Goal: Check status: Check status

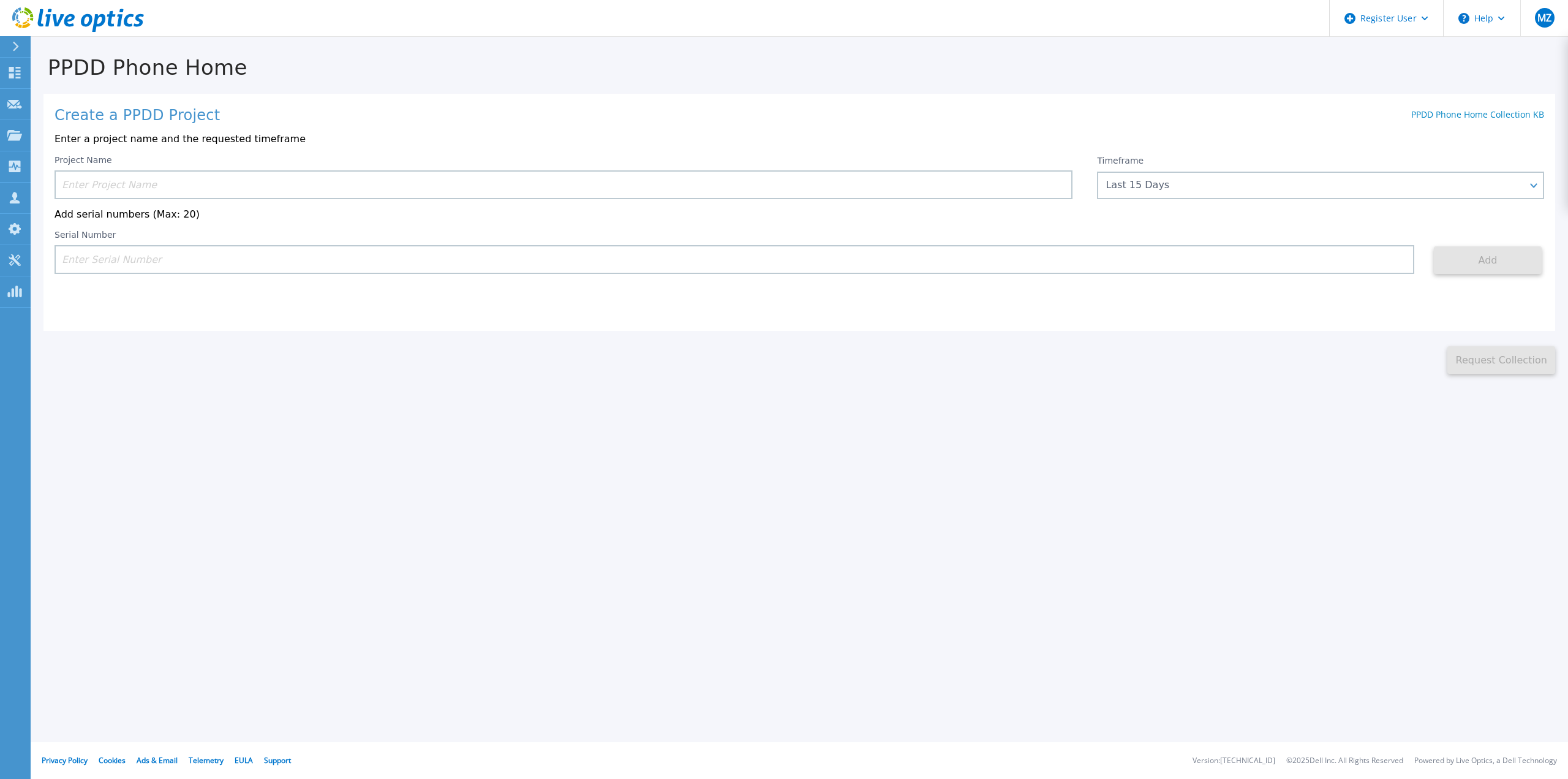
click at [150, 184] on input at bounding box center [563, 184] width 1018 height 29
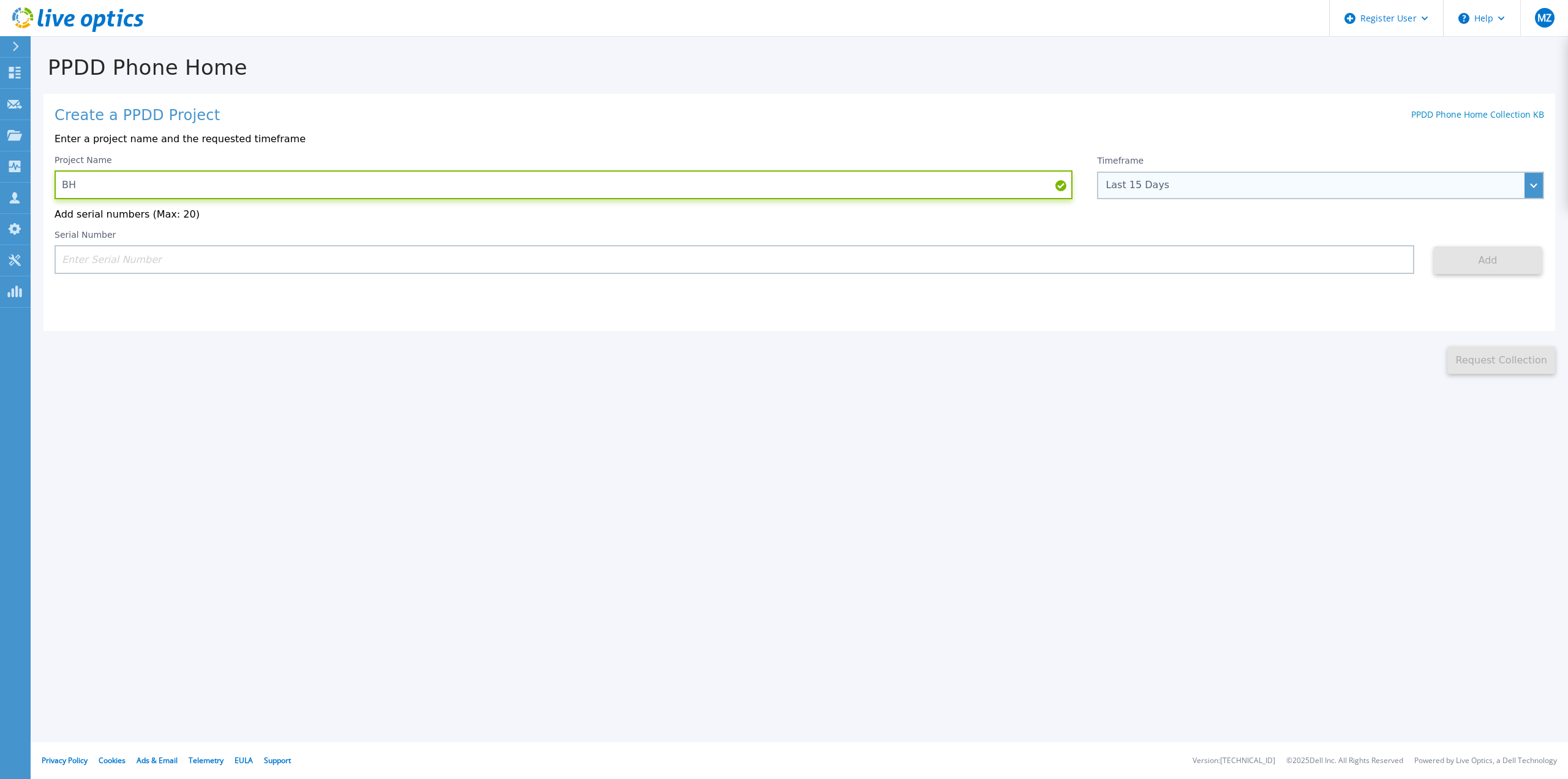
type input "BH"
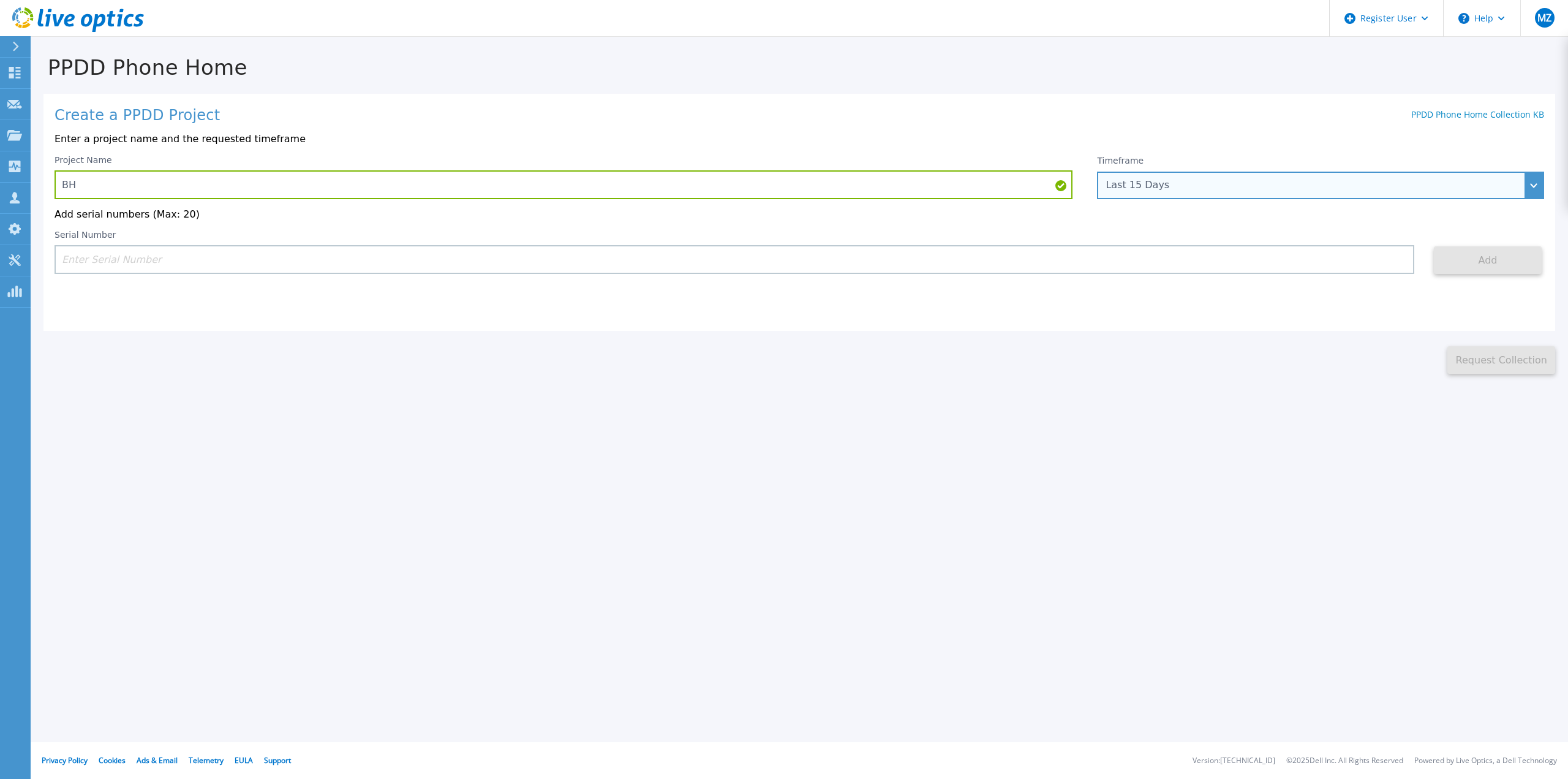
click at [1181, 185] on div "Last 15 Days" at bounding box center [1314, 184] width 417 height 11
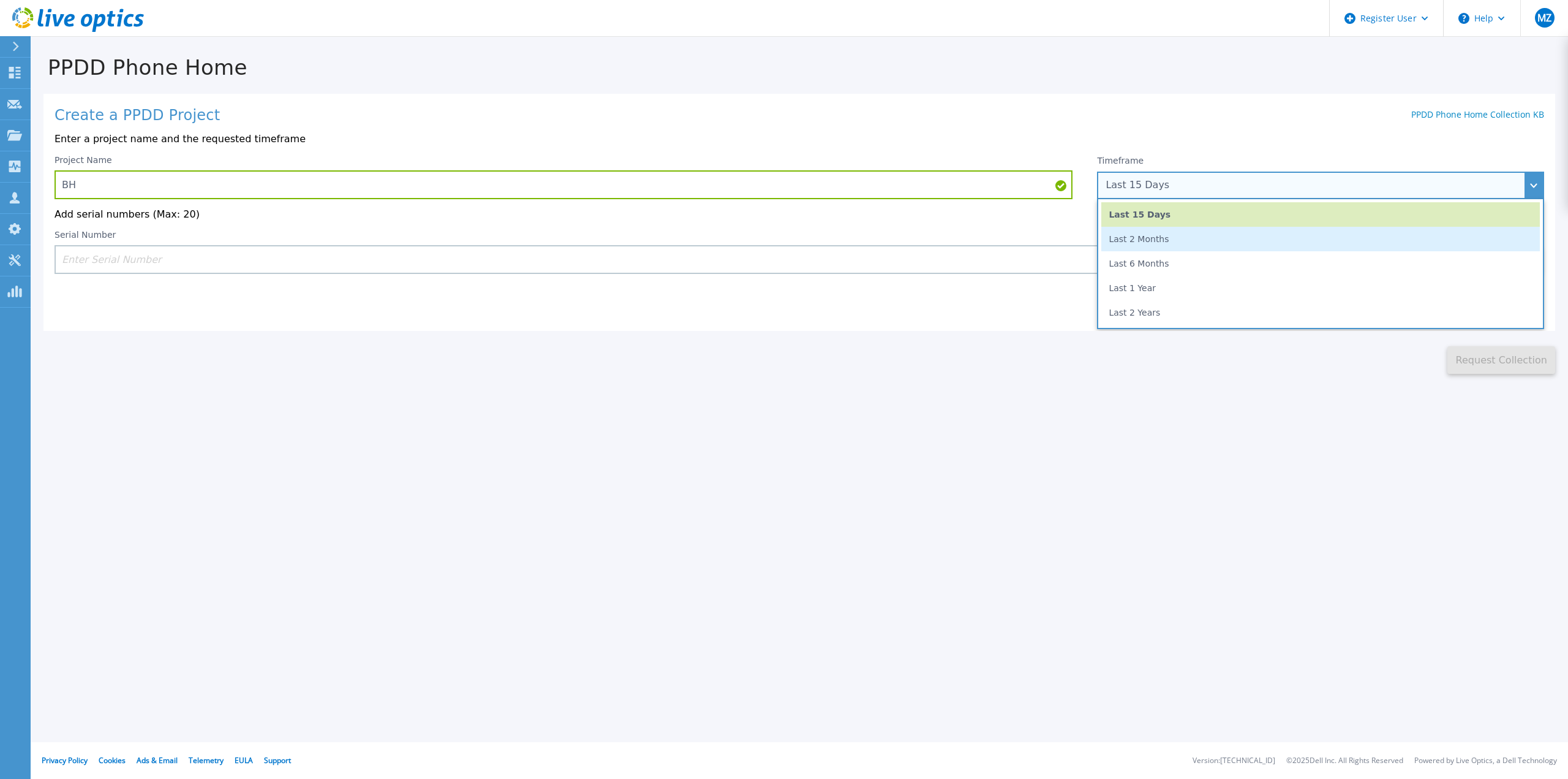
click at [1148, 239] on li "Last 2 Months" at bounding box center [1320, 238] width 439 height 24
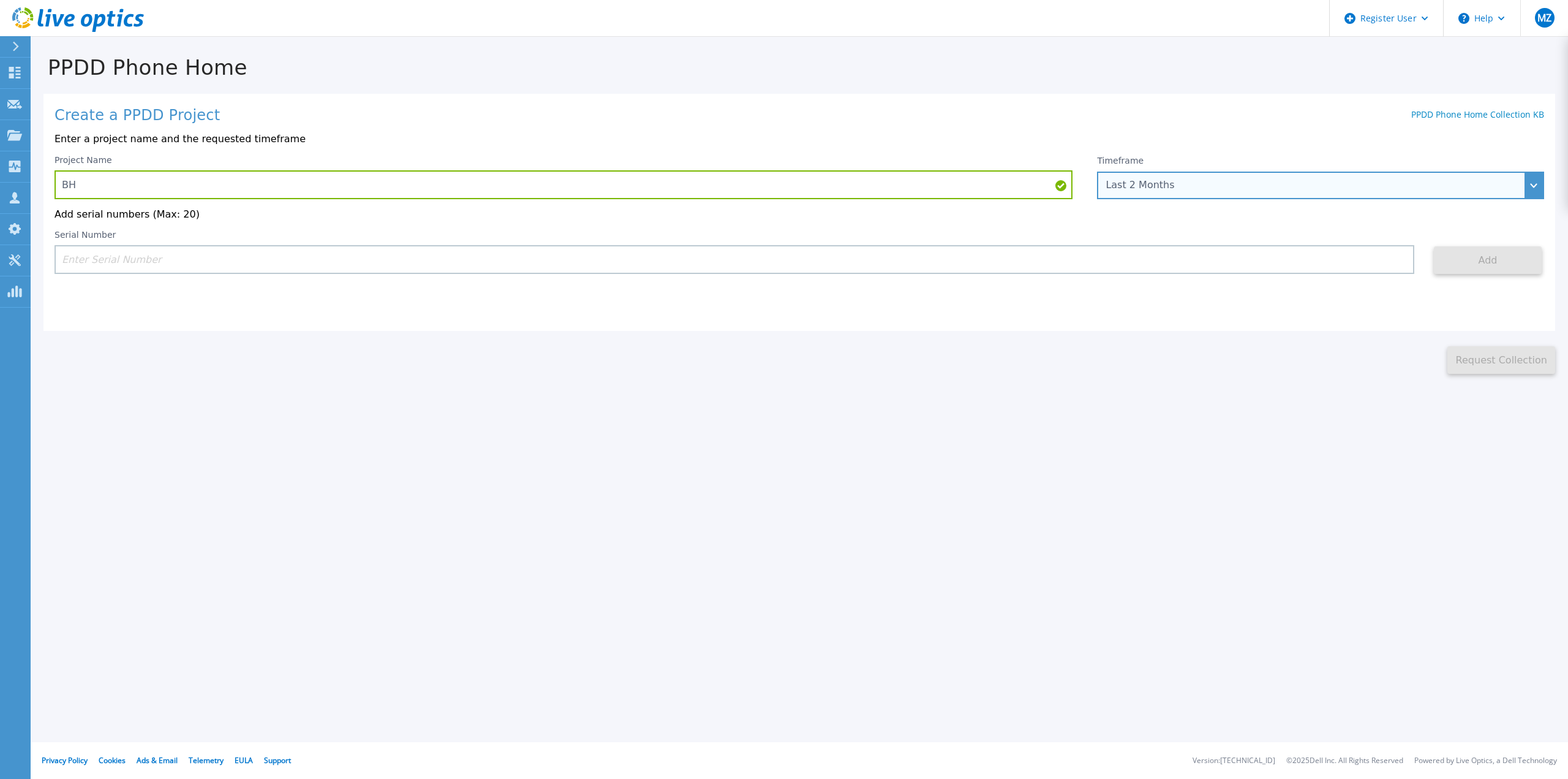
click at [1173, 187] on div "Last 2 Months" at bounding box center [1314, 184] width 417 height 11
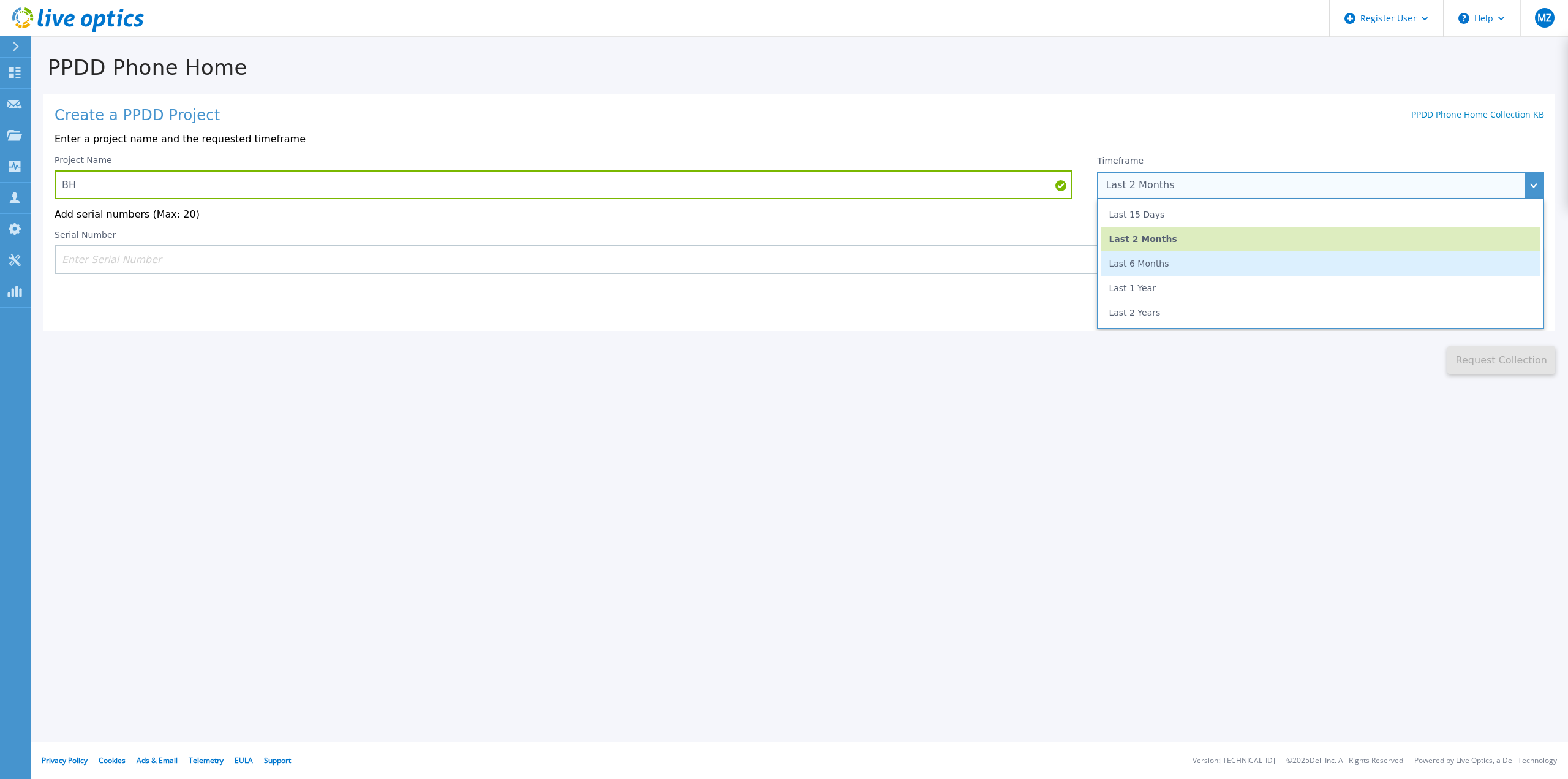
click at [1168, 260] on li "Last 6 Months" at bounding box center [1320, 263] width 439 height 24
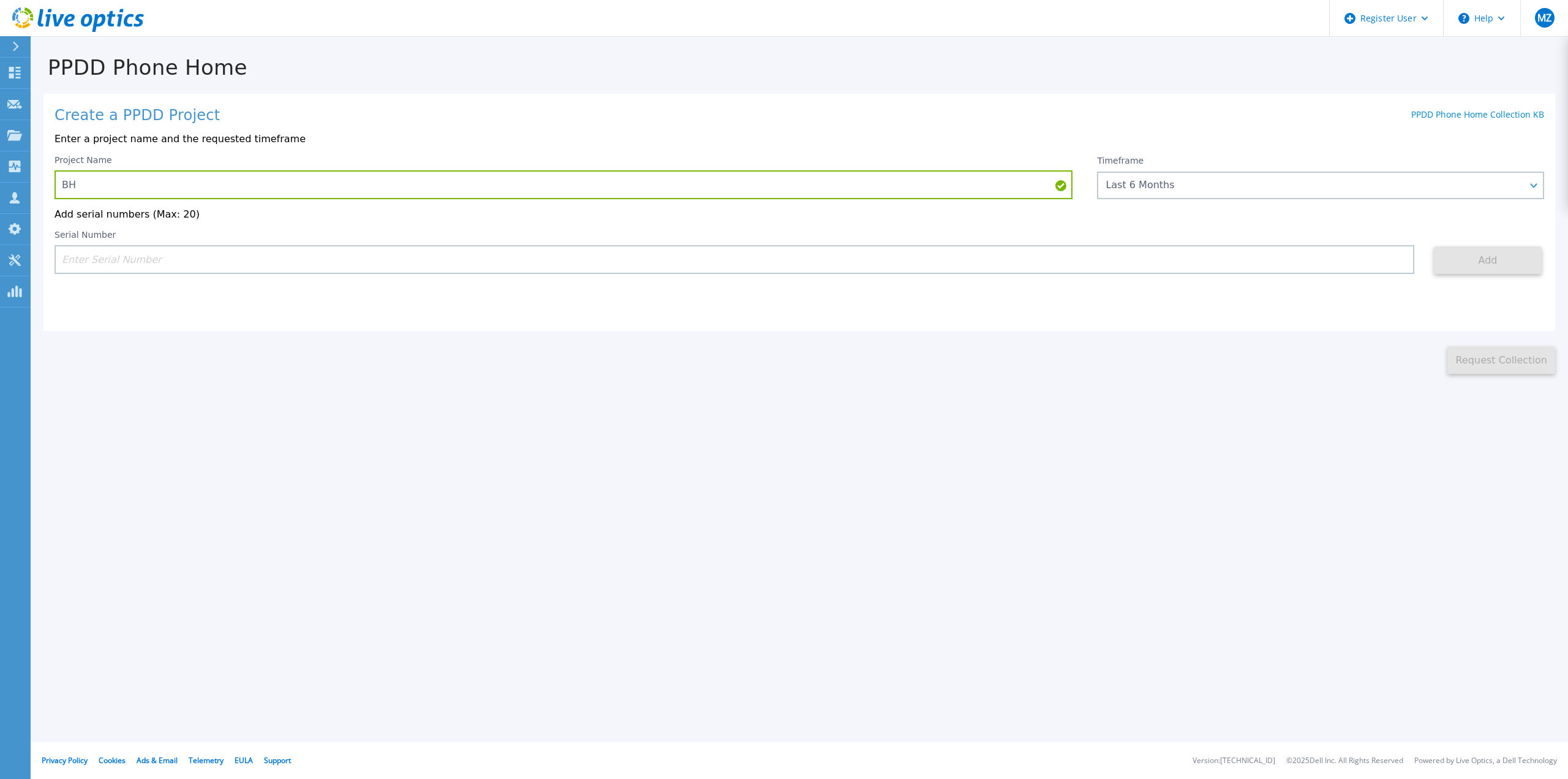
click at [864, 255] on input at bounding box center [735, 259] width 1360 height 29
paste input "CRK00252405826"
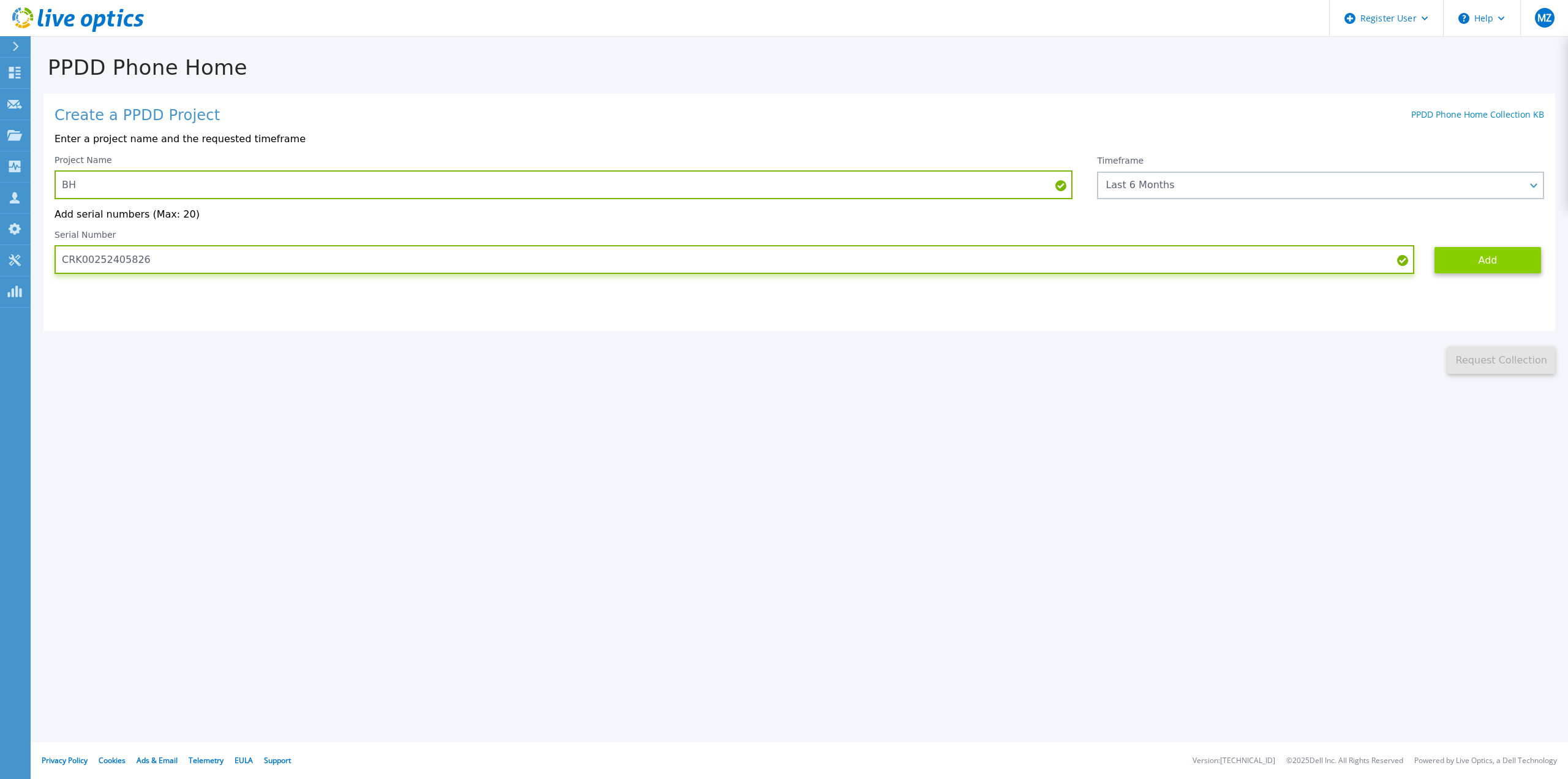
type input "CRK00252405826"
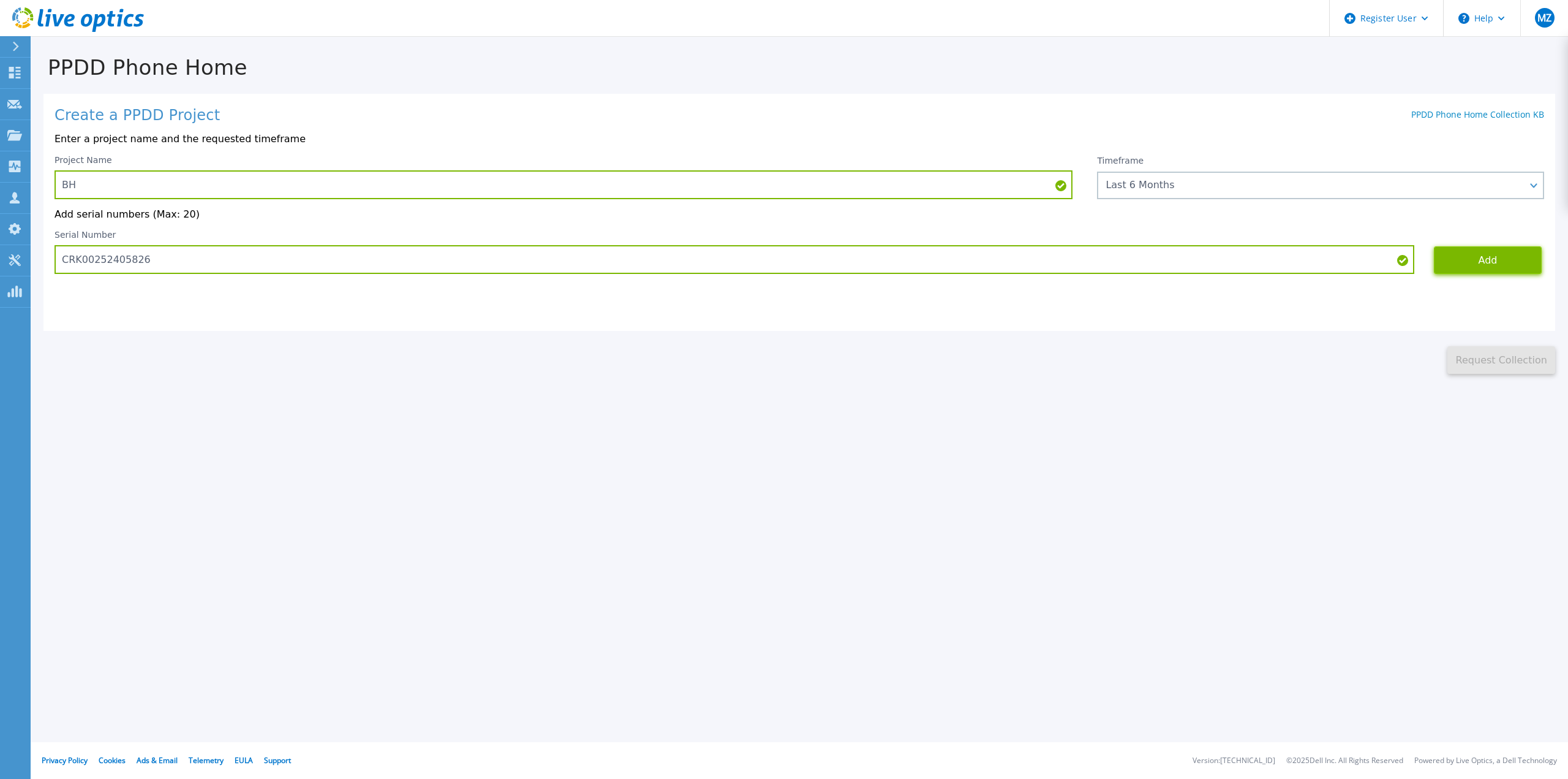
click at [1492, 263] on button "Add" at bounding box center [1488, 260] width 108 height 27
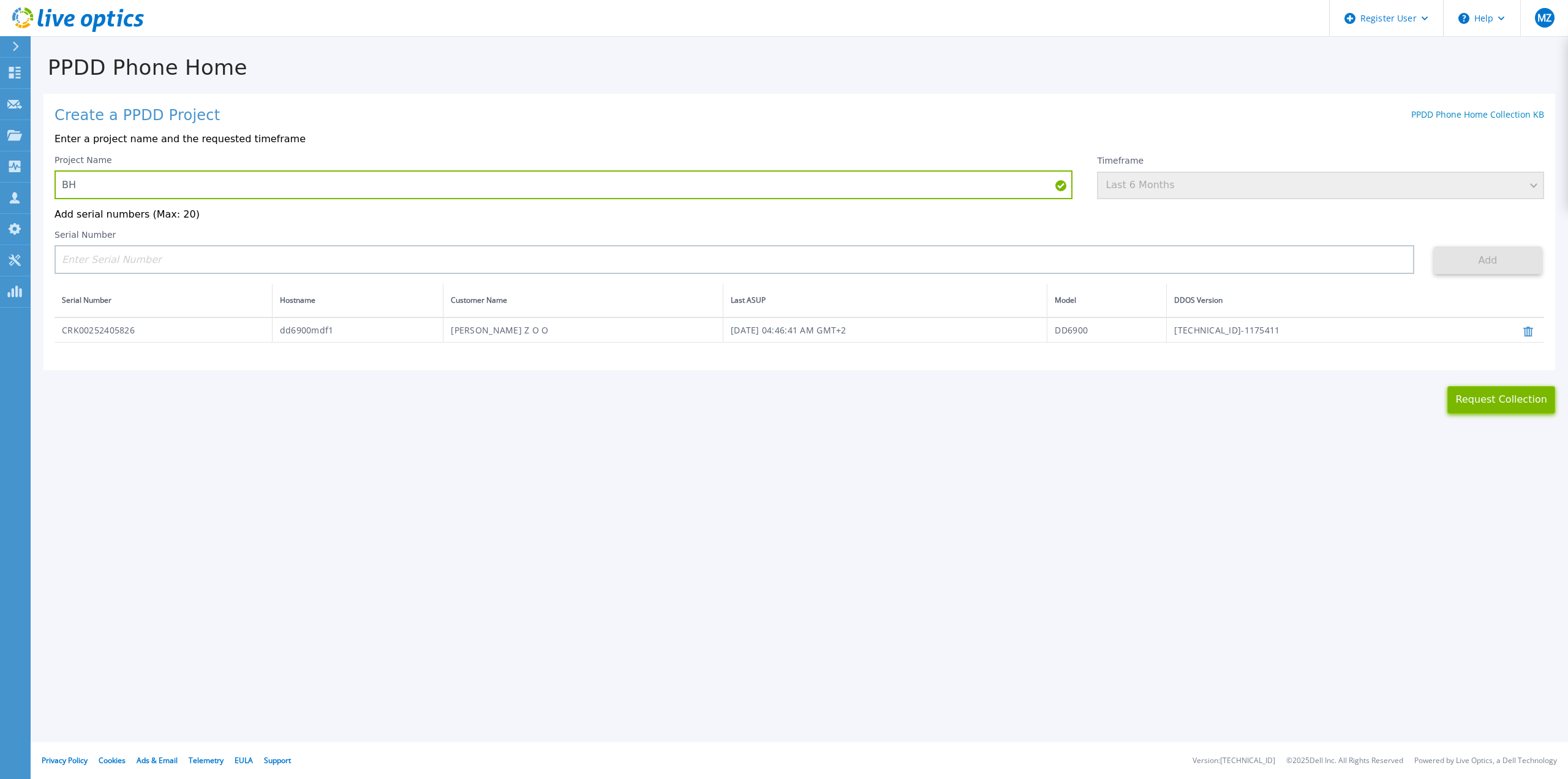
click at [1485, 403] on button "Request Collection" at bounding box center [1501, 399] width 108 height 27
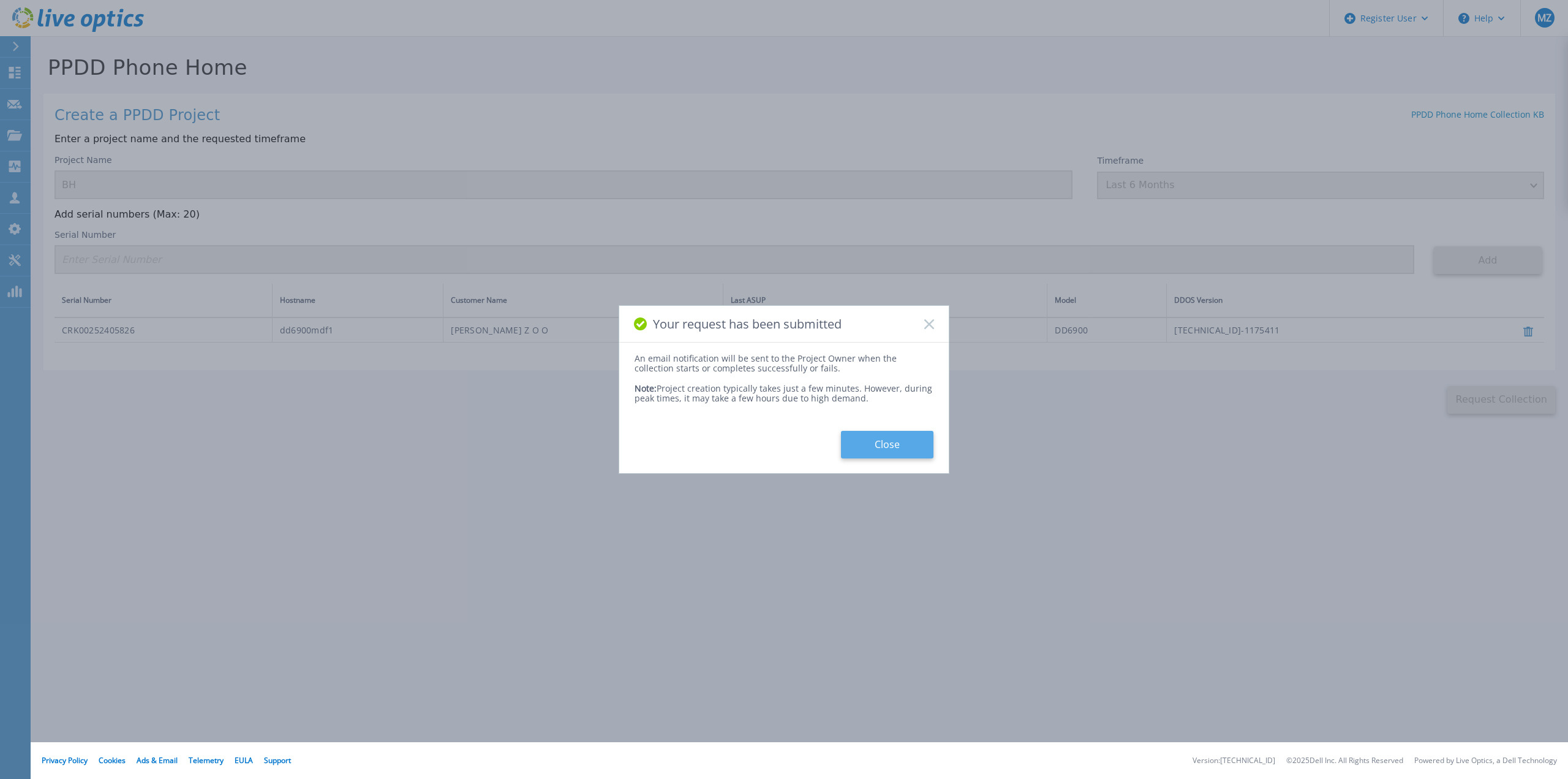
click at [893, 436] on button "Close" at bounding box center [887, 444] width 92 height 27
